Goal: Information Seeking & Learning: Find specific page/section

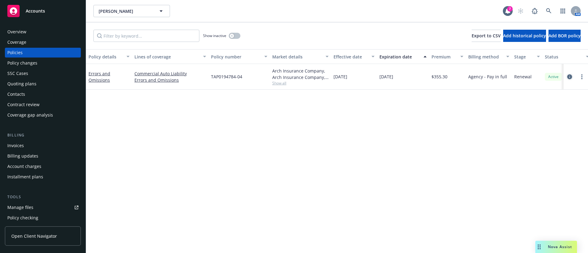
click at [570, 76] on icon "circleInformation" at bounding box center [570, 76] width 5 height 5
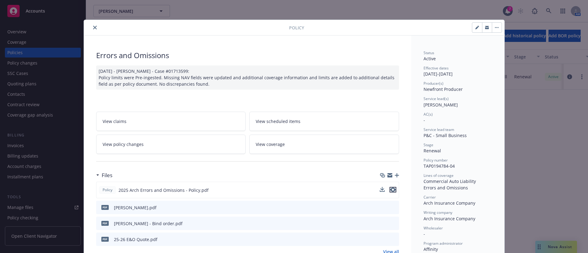
click at [390, 190] on icon "preview file" at bounding box center [393, 190] width 6 height 4
